Goal: Transaction & Acquisition: Purchase product/service

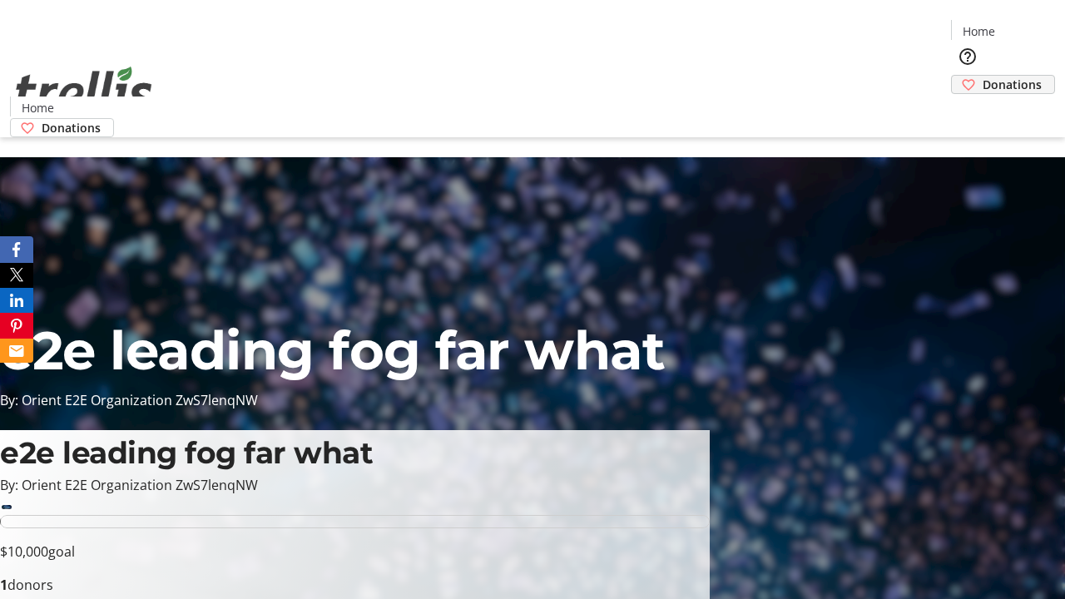
click at [983, 76] on span "Donations" at bounding box center [1012, 84] width 59 height 17
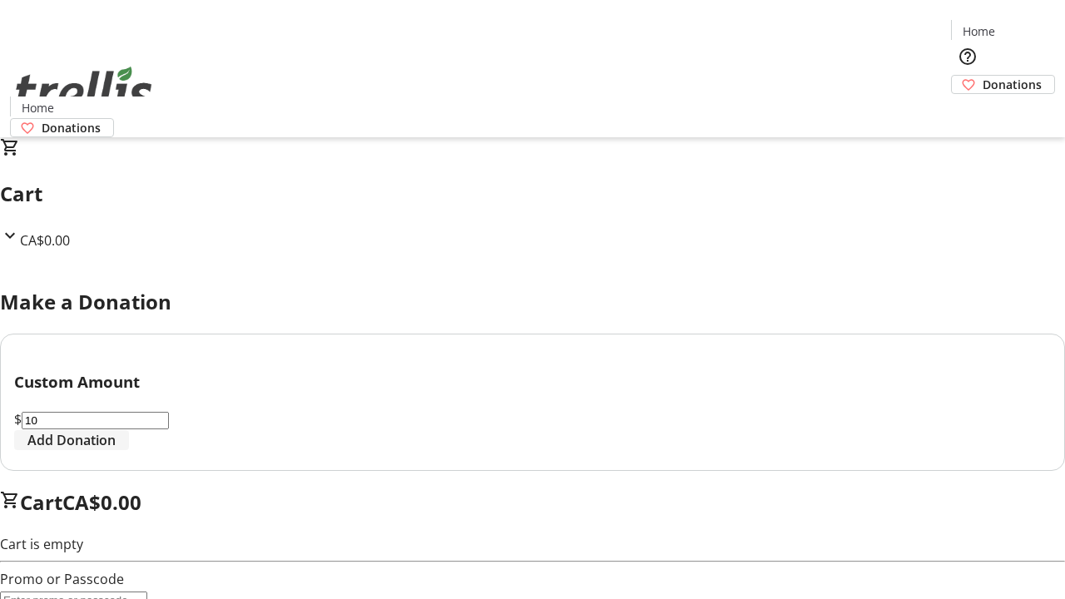
click at [116, 450] on span "Add Donation" at bounding box center [71, 440] width 88 height 20
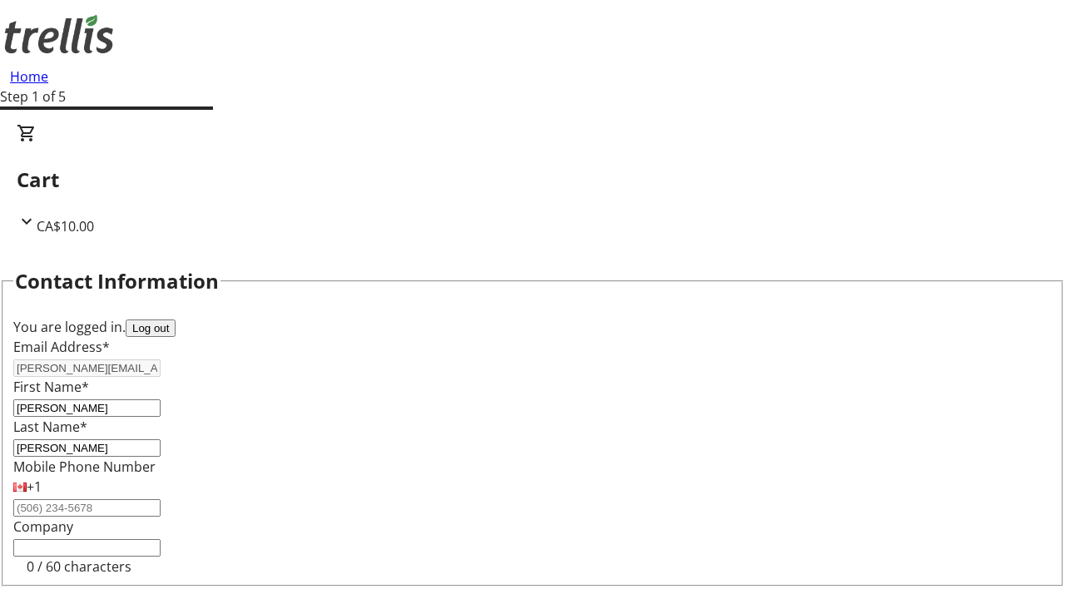
select select "CA"
type input "[STREET_ADDRESS][PERSON_NAME]"
type input "Kelowna"
select select "BC"
type input "Kelowna"
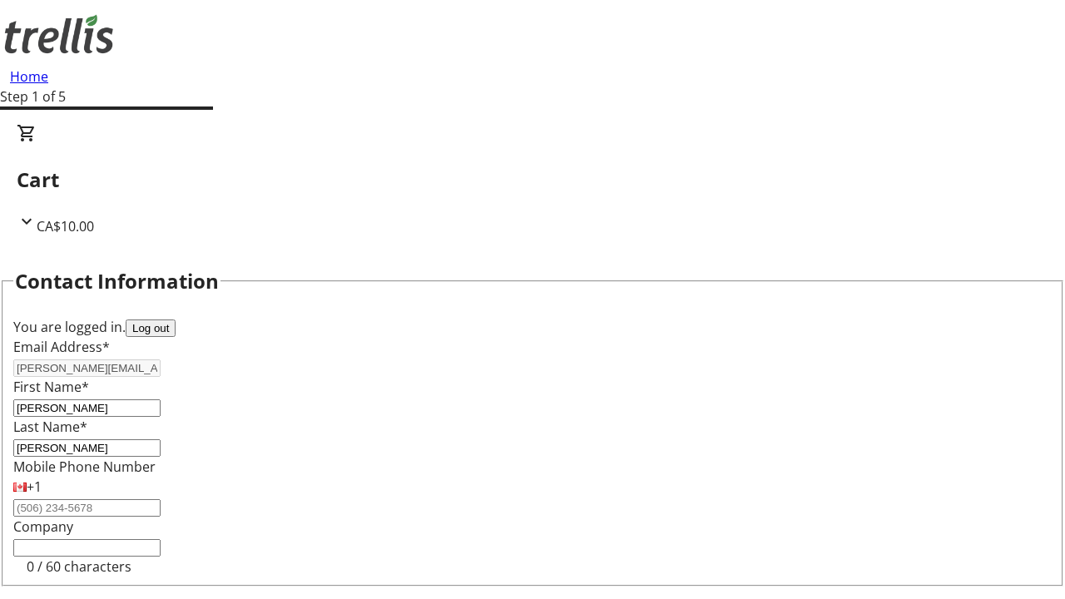
type input "V1Y 0C2"
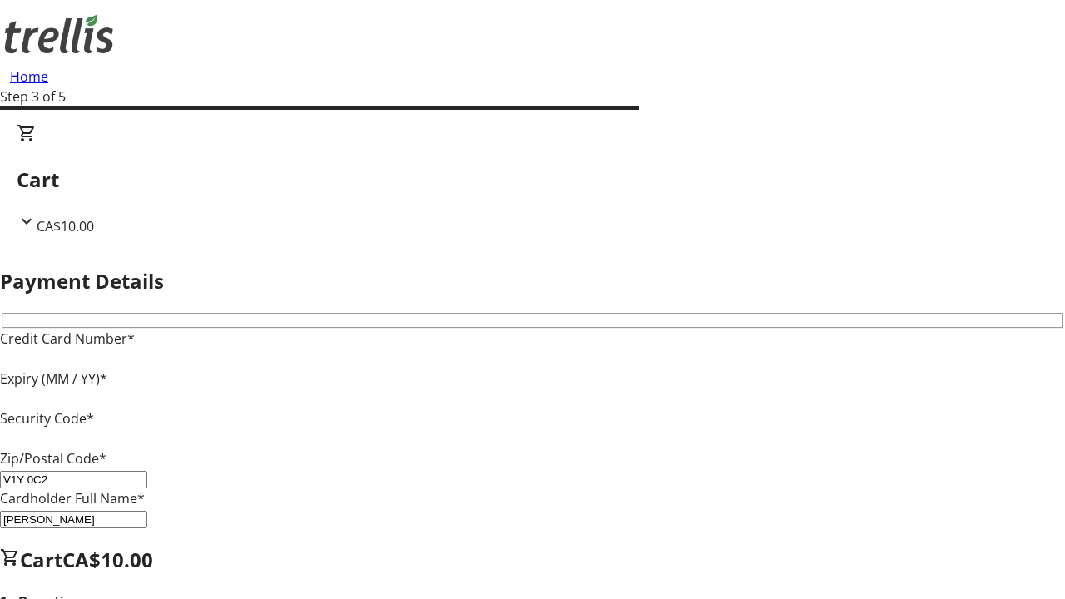
type input "V1Y 0C2"
